Goal: Find specific page/section: Find specific page/section

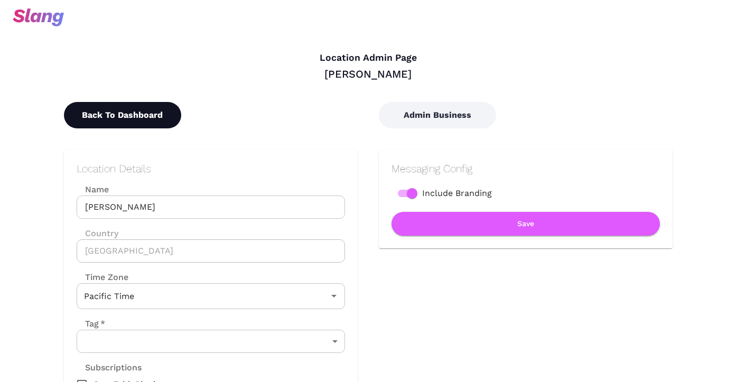
click at [156, 113] on button "Back To Dashboard" at bounding box center [122, 115] width 117 height 26
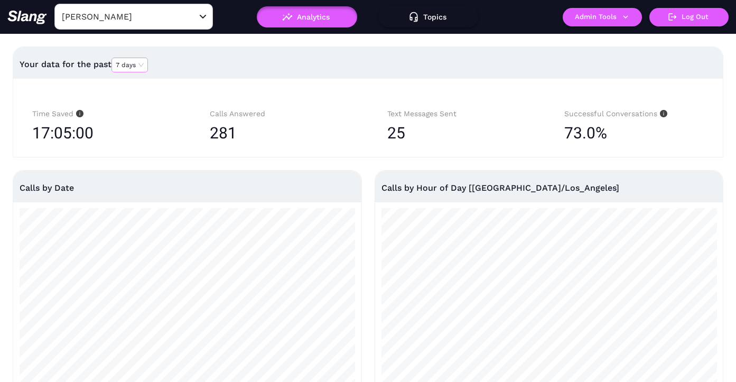
click at [133, 67] on span "7 days" at bounding box center [130, 65] width 28 height 14
click at [126, 129] on div "90 days" at bounding box center [130, 129] width 27 height 10
click at [141, 66] on span "90 days" at bounding box center [132, 65] width 32 height 14
click at [141, 101] on div "30 days" at bounding box center [132, 99] width 31 height 10
click at [147, 68] on span "30 days" at bounding box center [132, 65] width 32 height 14
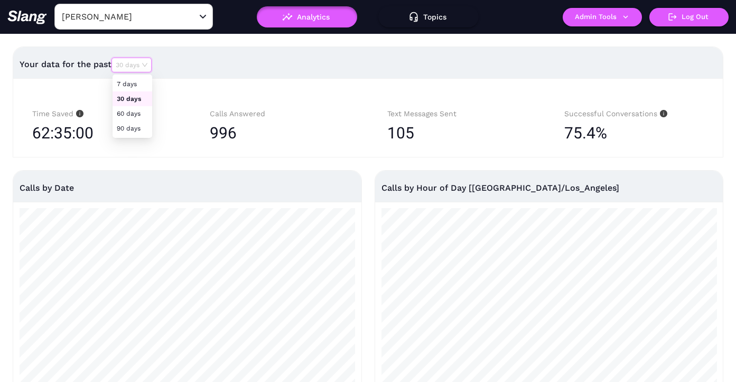
click at [146, 79] on div "7 days" at bounding box center [132, 84] width 31 height 10
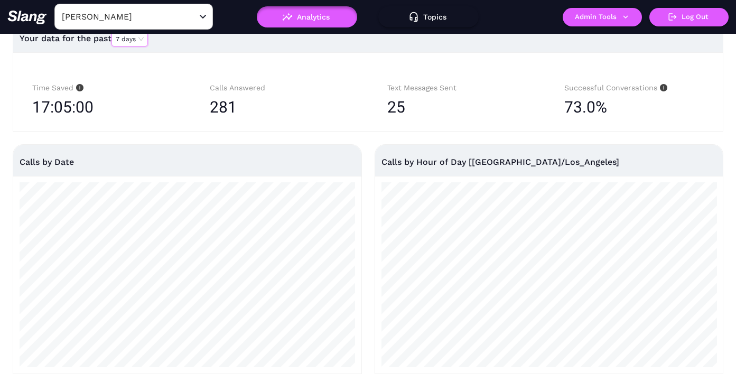
scroll to position [6, 0]
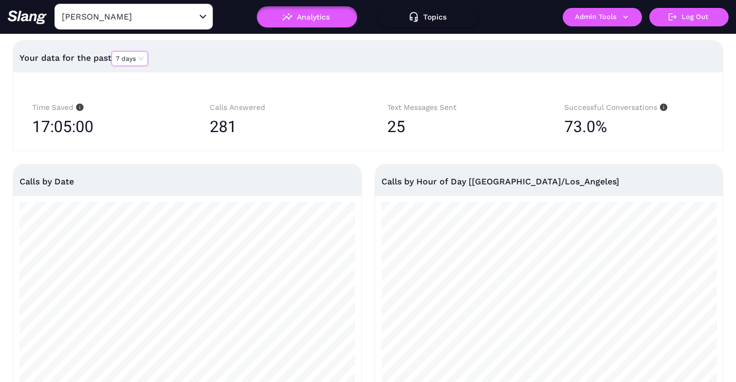
click at [141, 56] on span "7 days" at bounding box center [130, 59] width 28 height 14
click at [139, 93] on div "30 days" at bounding box center [130, 93] width 27 height 10
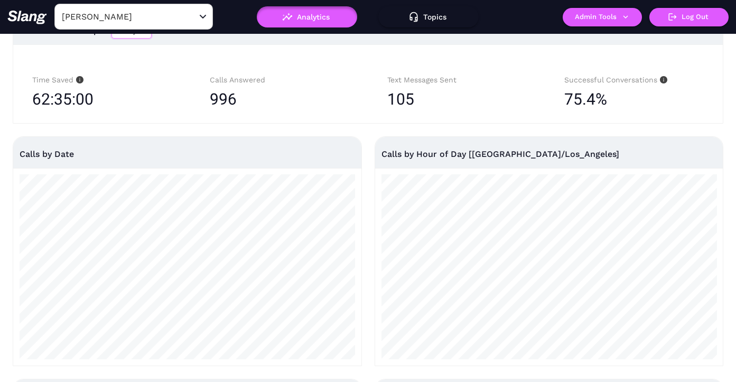
scroll to position [35, 0]
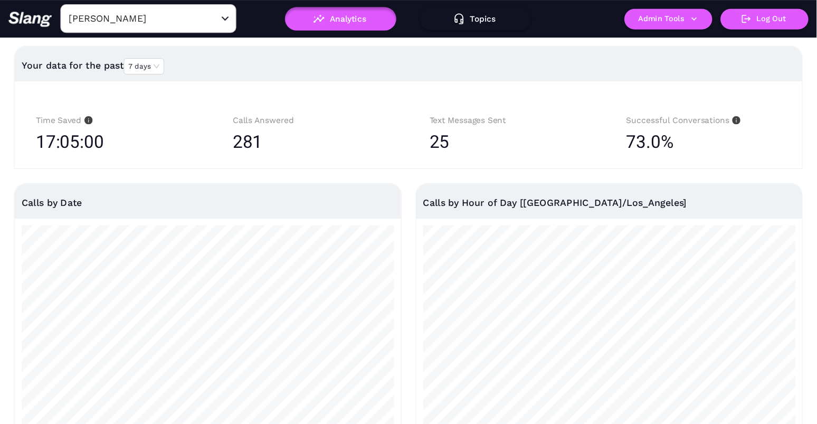
scroll to position [5, 0]
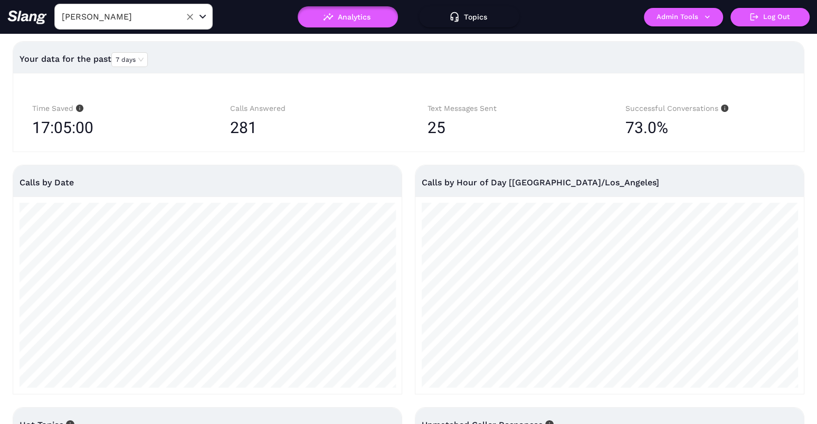
click at [164, 26] on div "[PERSON_NAME] ​" at bounding box center [133, 17] width 158 height 26
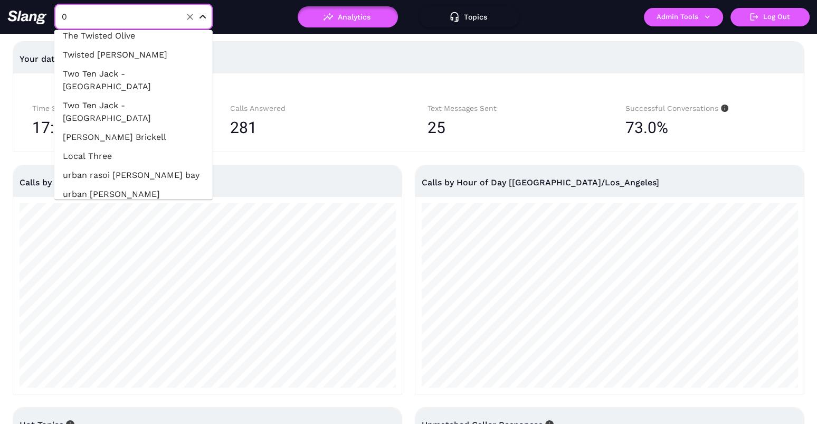
scroll to position [0, 0]
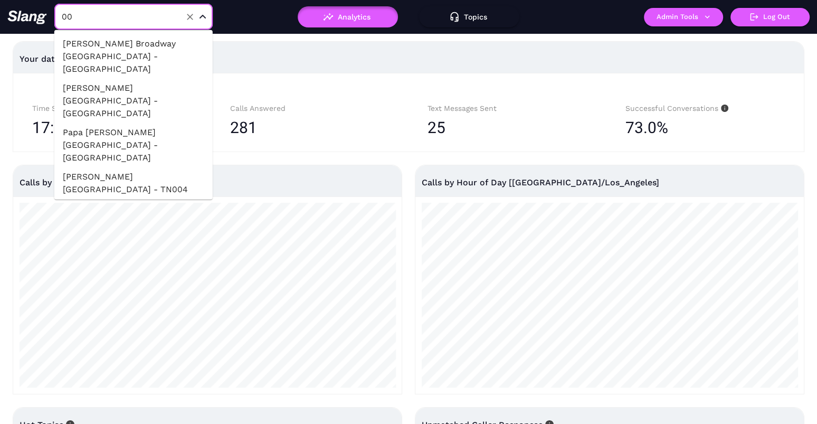
type input "001"
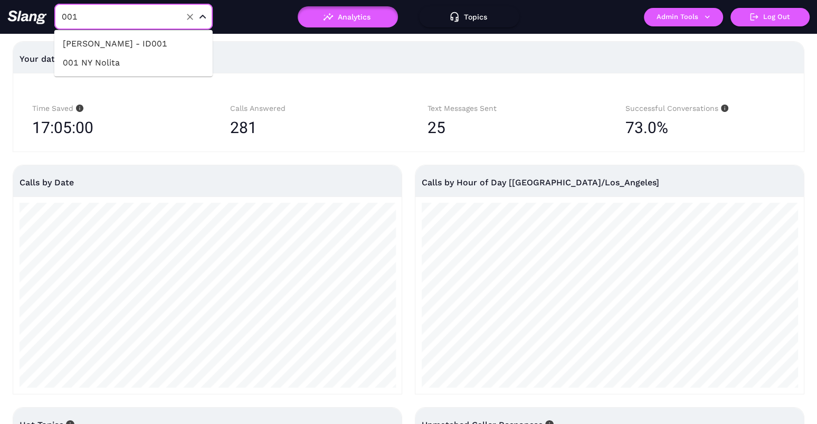
click at [168, 63] on li "001 NY Nolita" at bounding box center [133, 62] width 158 height 19
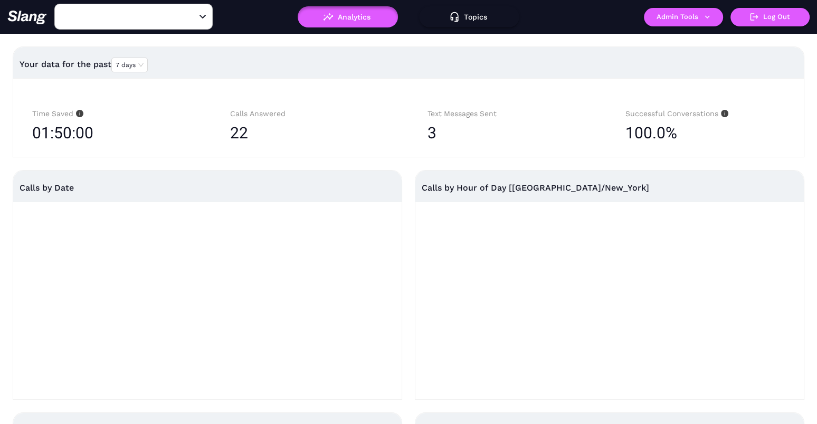
type input "001 NY Nolita"
click at [199, 19] on div "Open" at bounding box center [203, 17] width 11 height 11
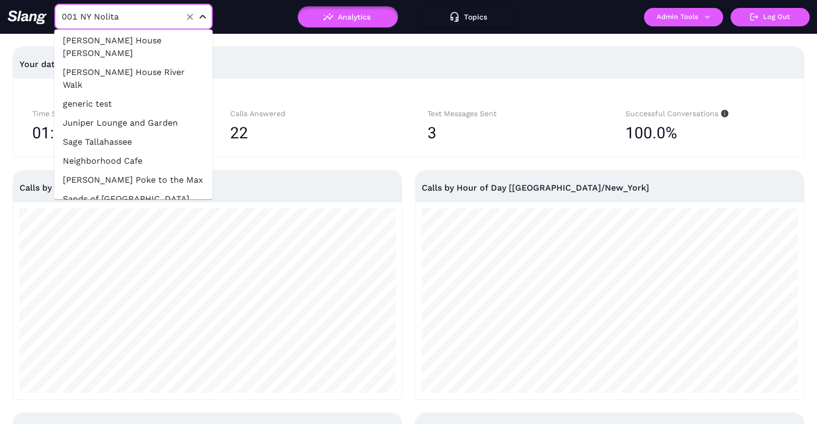
scroll to position [28716, 0]
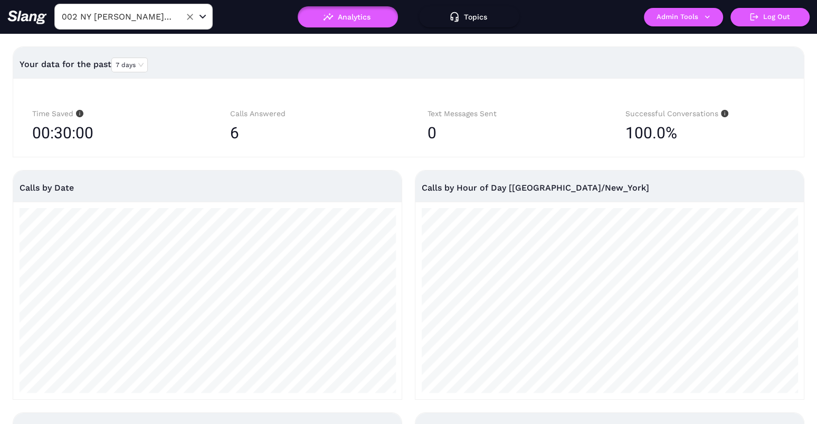
click at [154, 24] on div "002 NY [PERSON_NAME] Yards ​" at bounding box center [133, 17] width 158 height 26
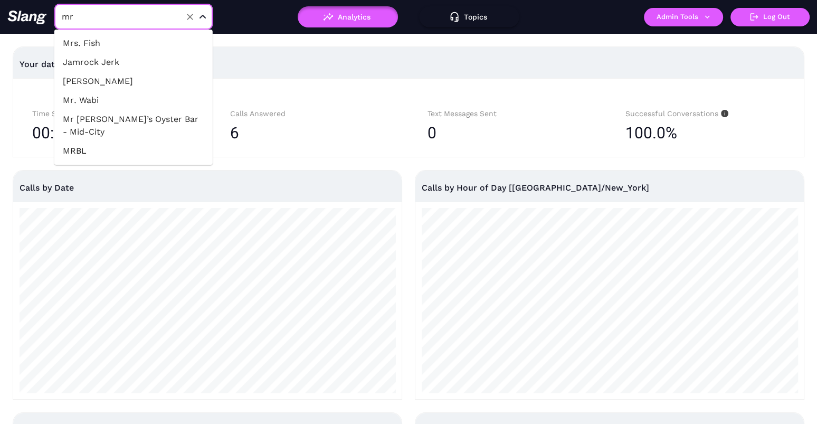
type input "mrb"
